Goal: Task Accomplishment & Management: Manage account settings

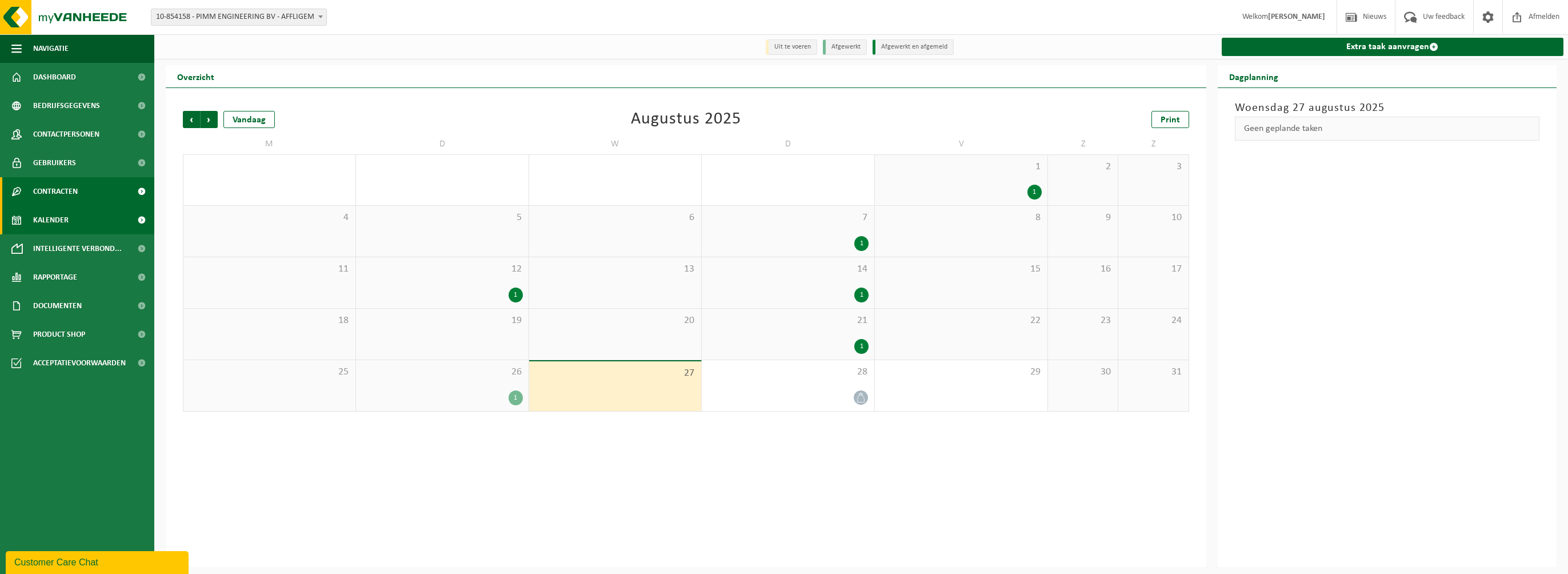
click at [48, 191] on span "Contracten" at bounding box center [55, 191] width 44 height 29
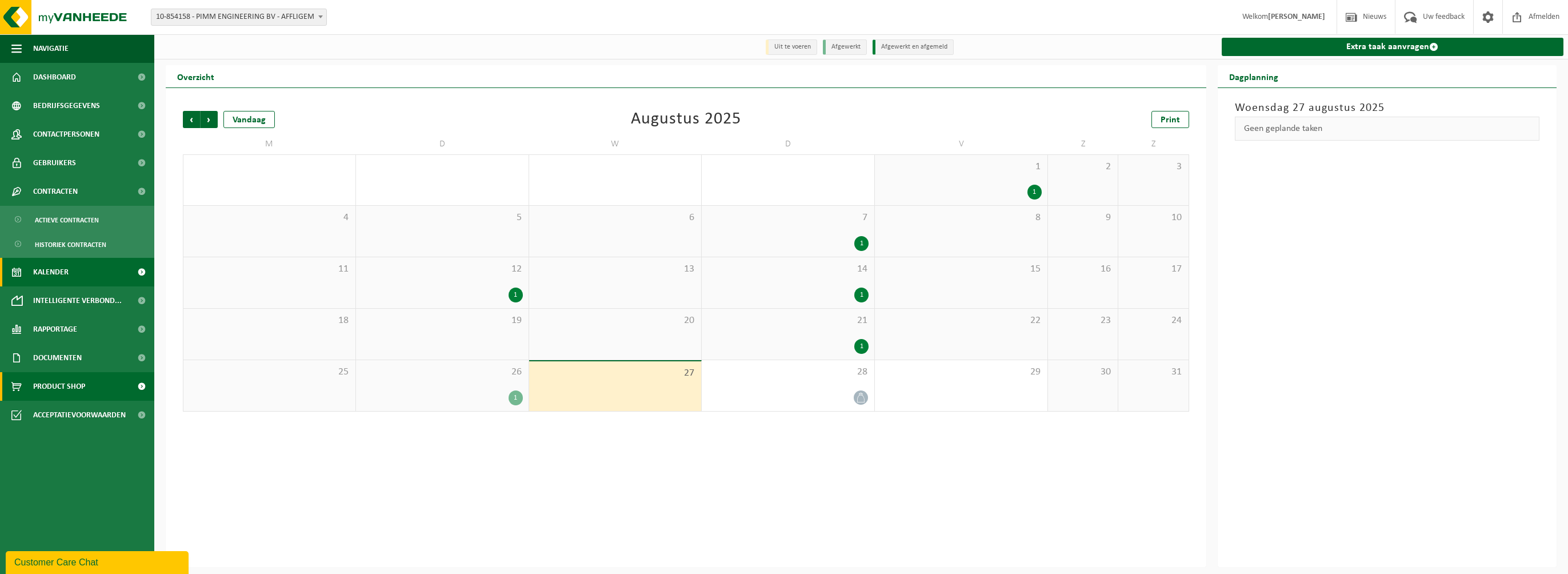
click at [58, 386] on span "Product Shop" at bounding box center [58, 386] width 52 height 29
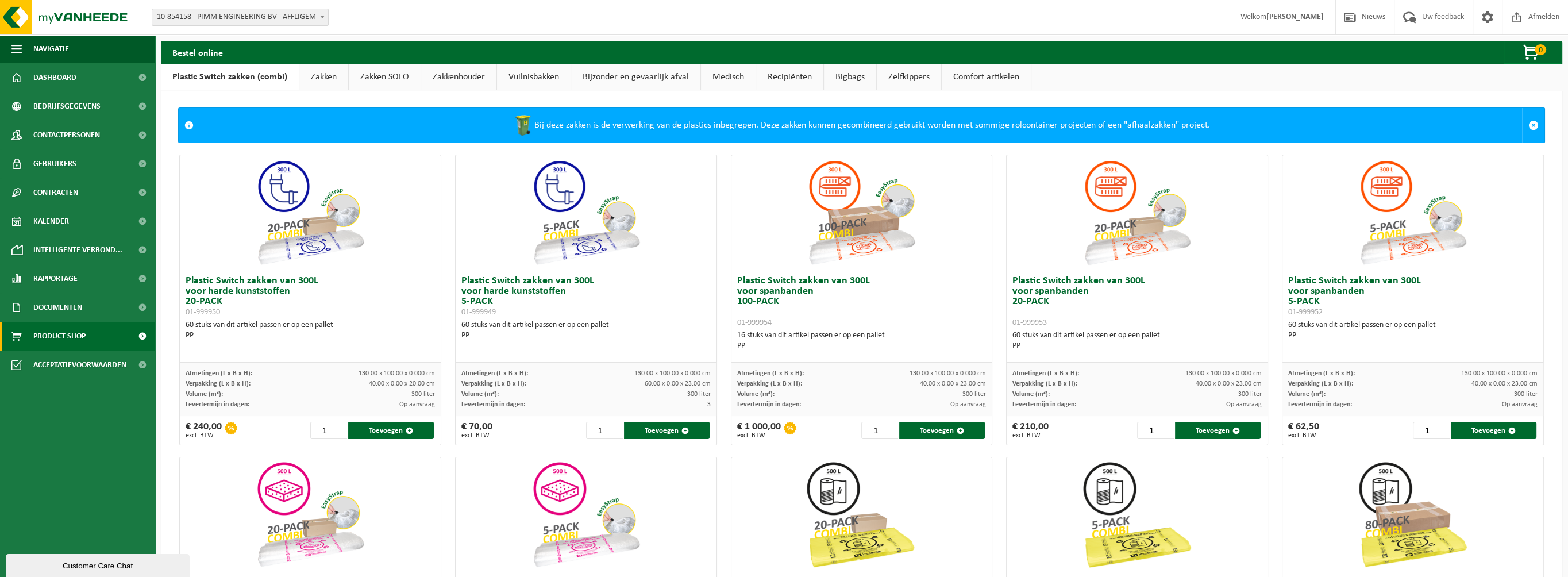
click at [322, 78] on link "Zakken" at bounding box center [324, 76] width 49 height 26
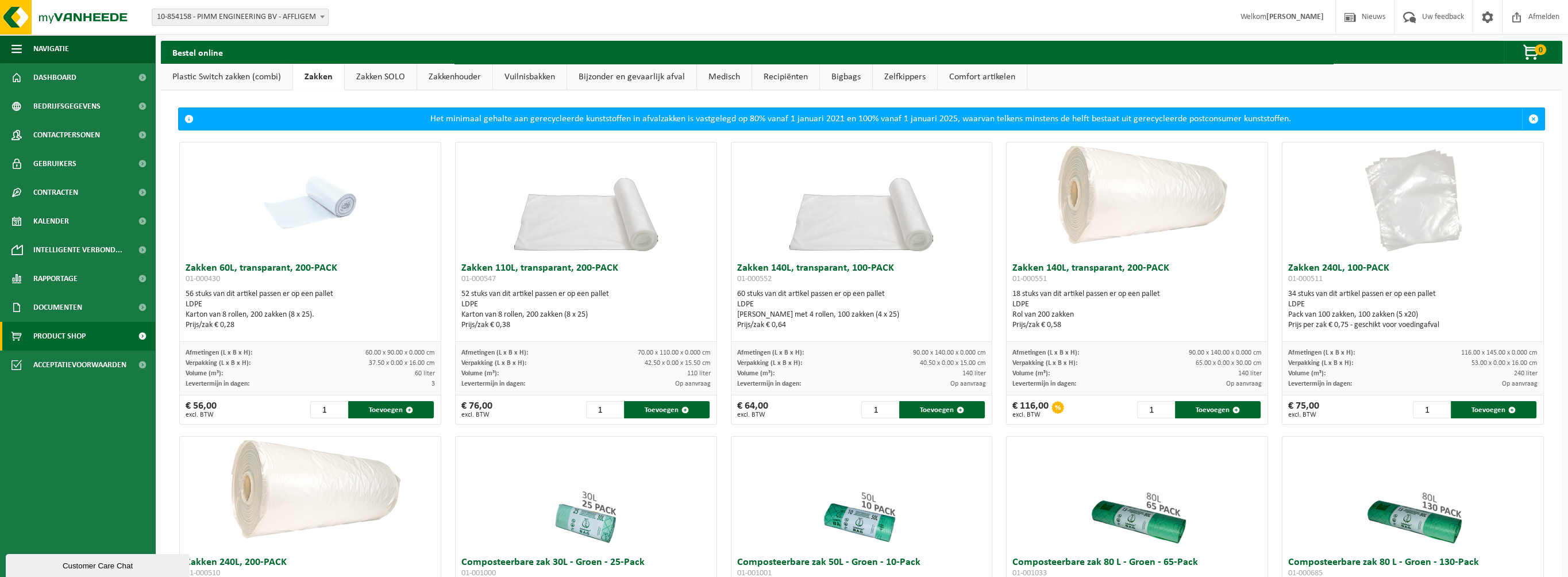
click at [369, 79] on link "Zakken SOLO" at bounding box center [380, 76] width 72 height 26
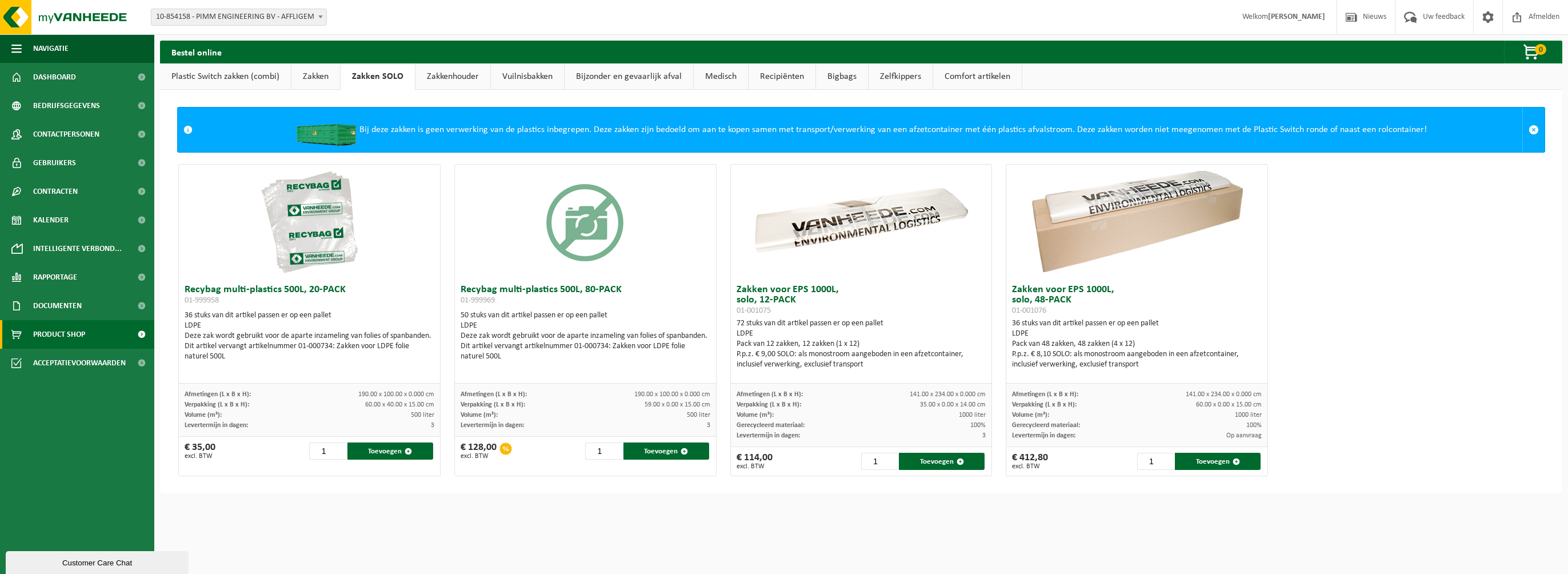
click at [595, 79] on link "Bijzonder en gevaarlijk afval" at bounding box center [629, 76] width 128 height 26
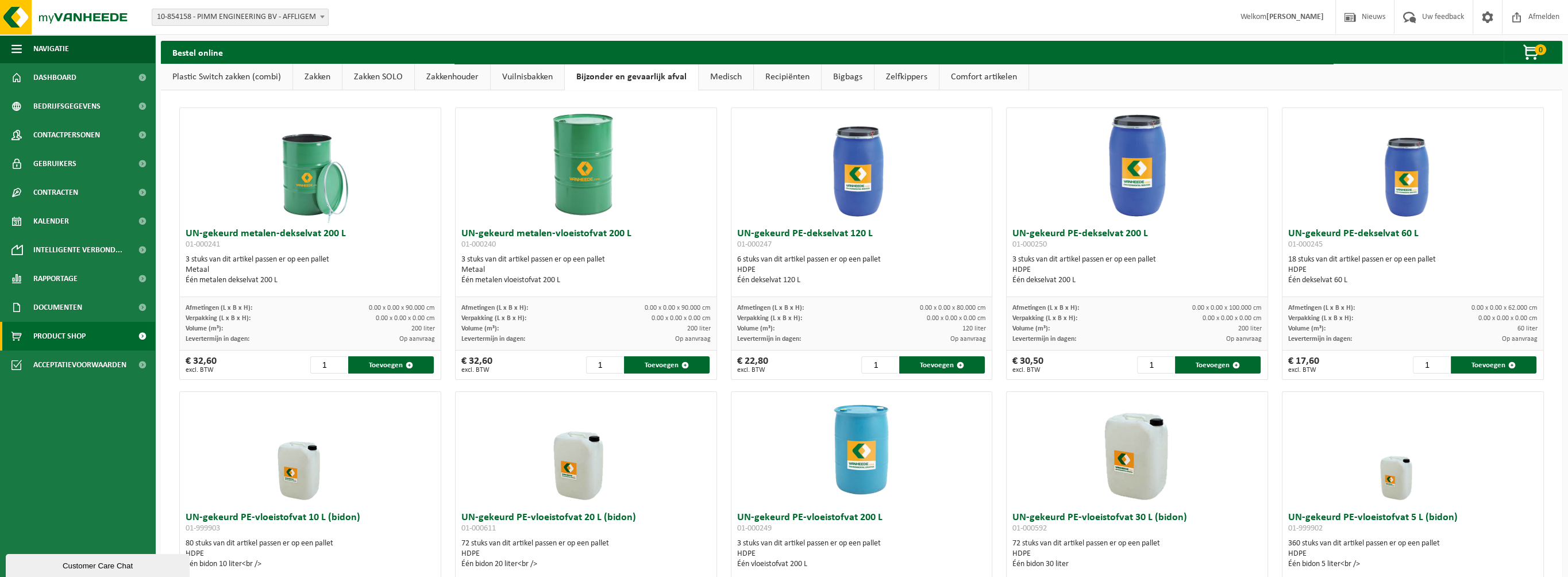
click at [899, 80] on link "Zelfkippers" at bounding box center [906, 76] width 64 height 26
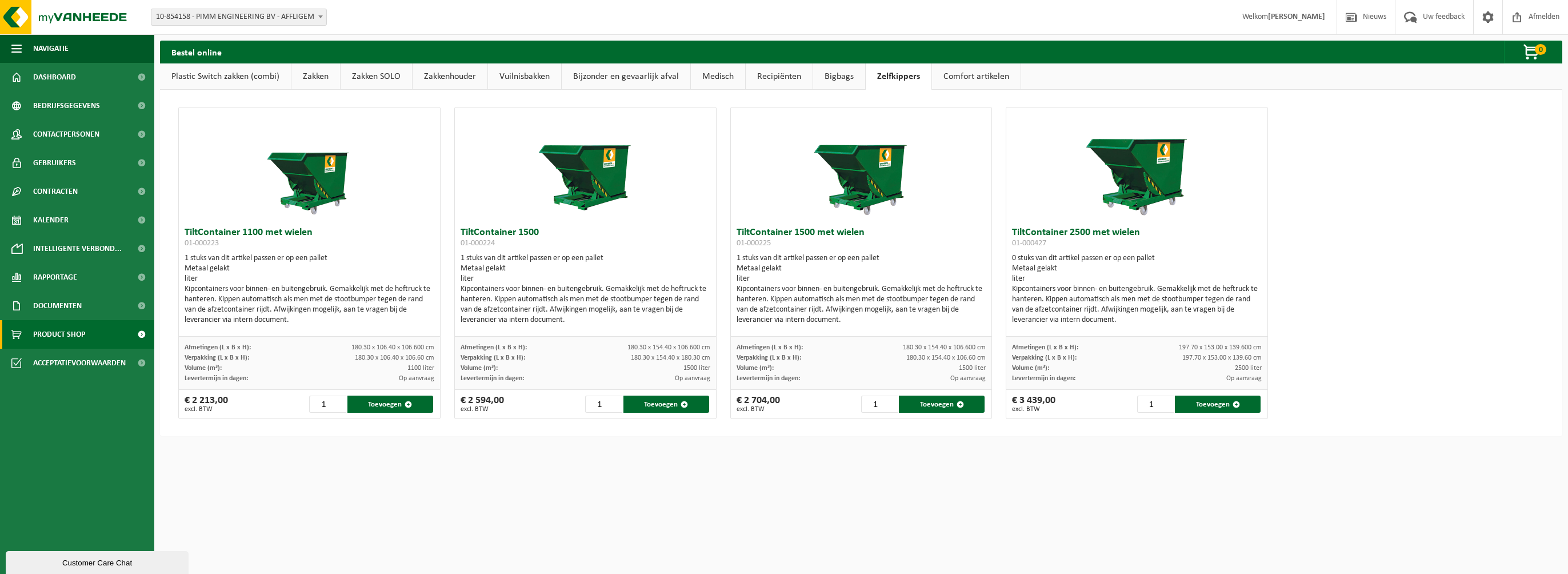
click at [967, 79] on link "Comfort artikelen" at bounding box center [976, 76] width 89 height 26
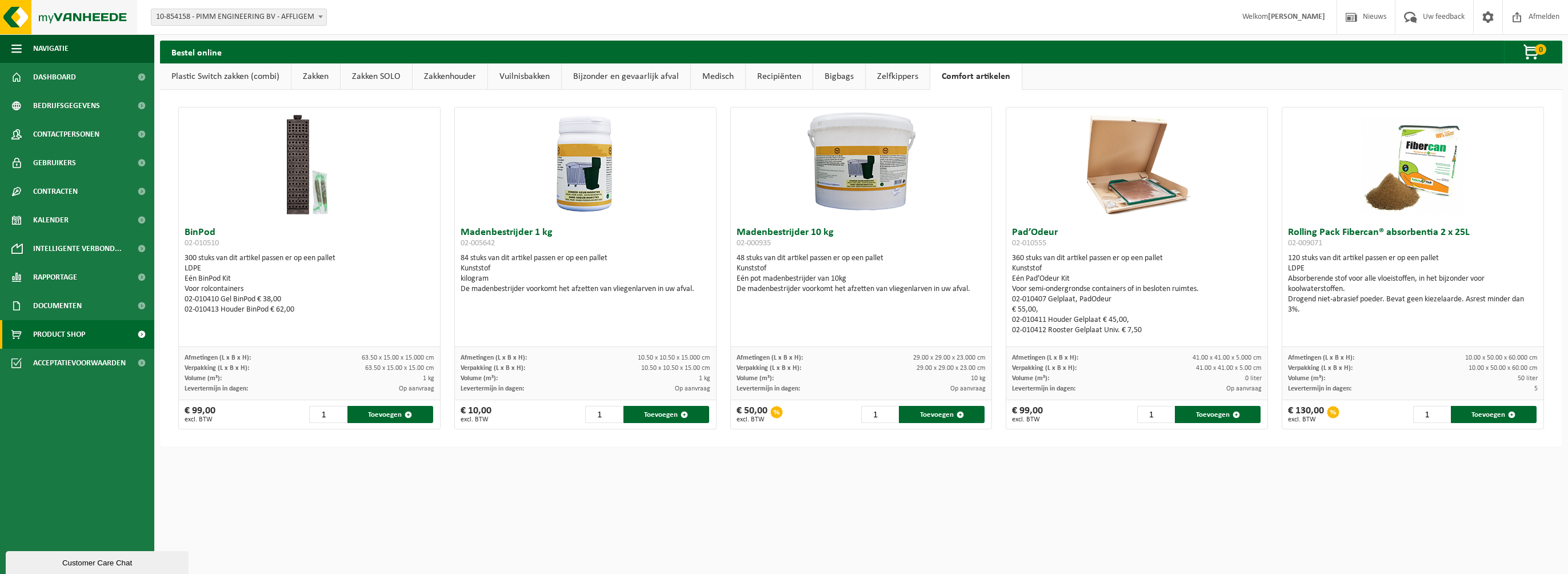
click at [79, 16] on img at bounding box center [68, 17] width 137 height 34
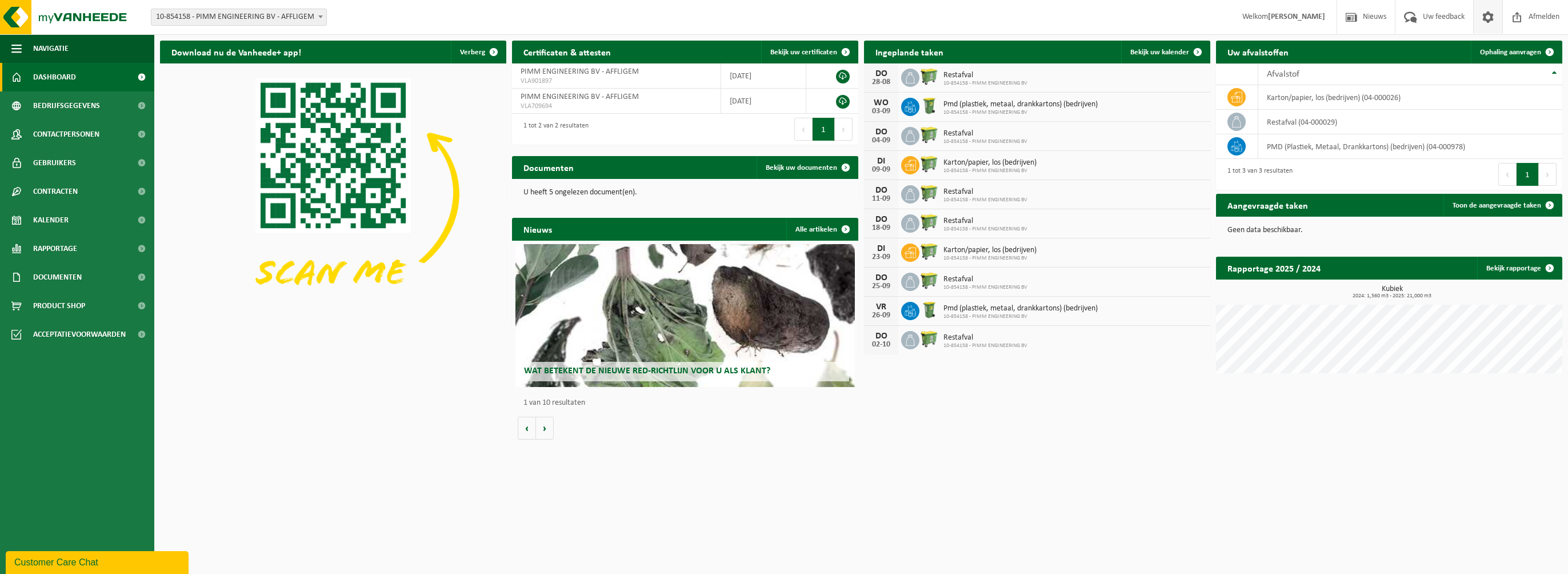
click at [1486, 18] on span at bounding box center [1488, 16] width 17 height 33
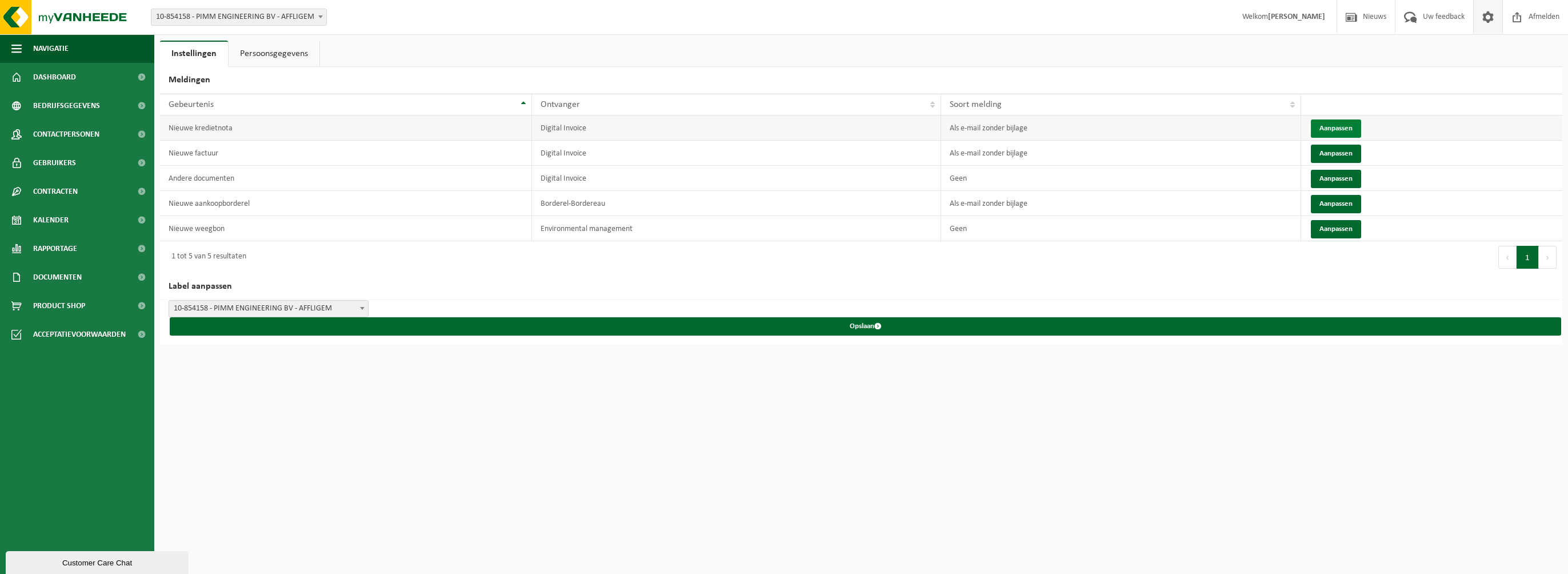
click at [1343, 130] on button "Aanpassen" at bounding box center [1336, 128] width 51 height 18
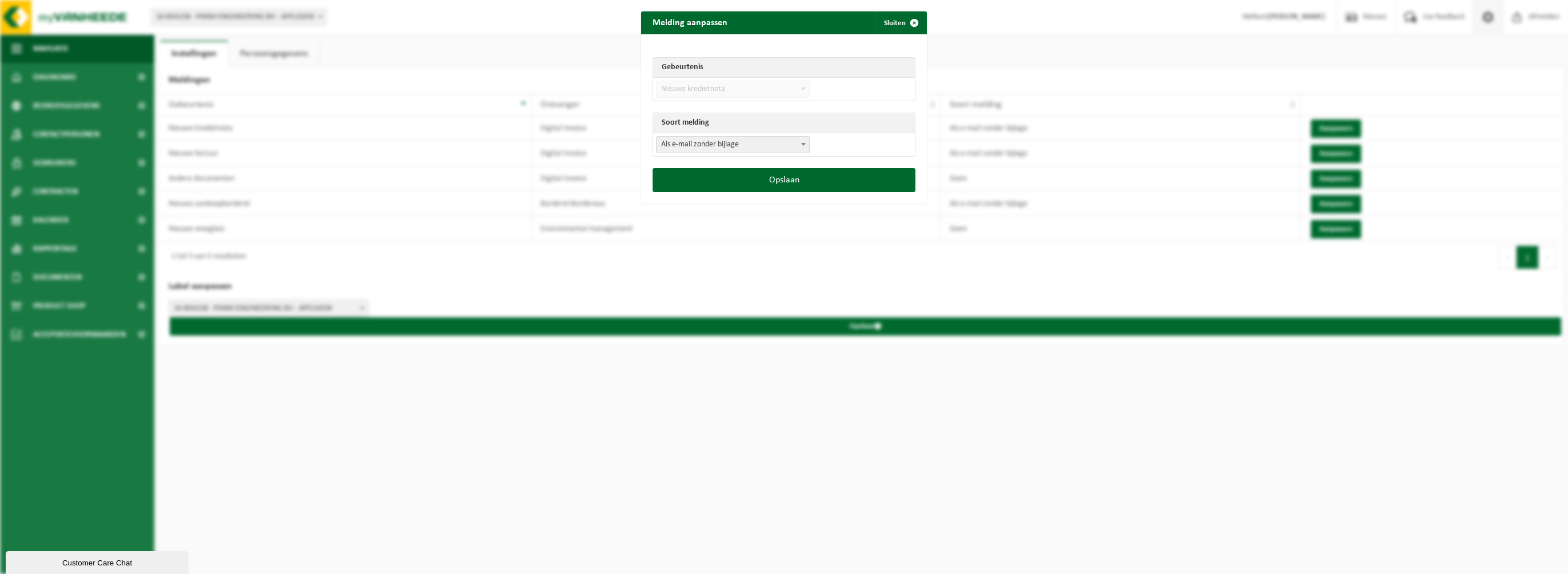
click at [748, 145] on span "Als e-mail zonder bijlage" at bounding box center [733, 144] width 153 height 16
click at [853, 183] on button "Opslaan" at bounding box center [784, 180] width 263 height 24
